Goal: Go to known website: Go to known website

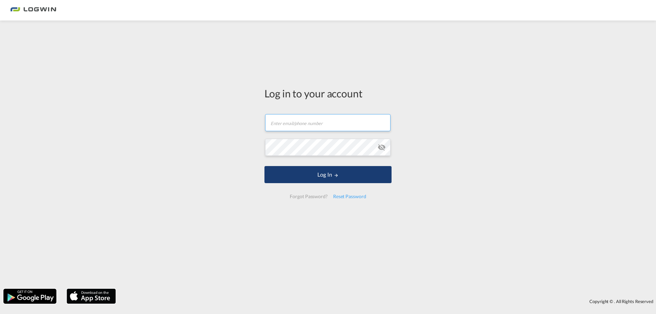
type input "[PERSON_NAME][EMAIL_ADDRESS][PERSON_NAME][DOMAIN_NAME]"
click at [328, 176] on button "Log In" at bounding box center [327, 174] width 127 height 17
